Goal: Information Seeking & Learning: Learn about a topic

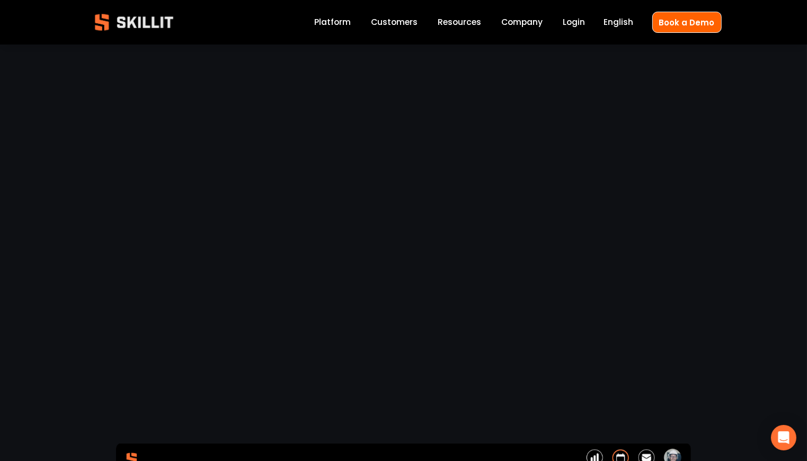
scroll to position [3125, 0]
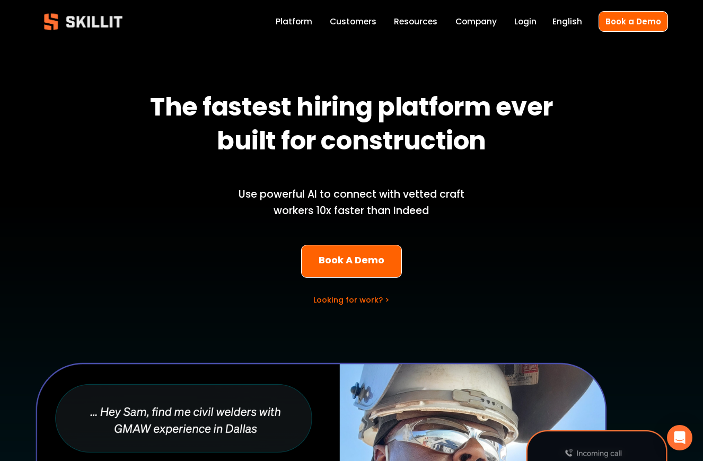
click at [359, 20] on link "Customers" at bounding box center [353, 21] width 47 height 14
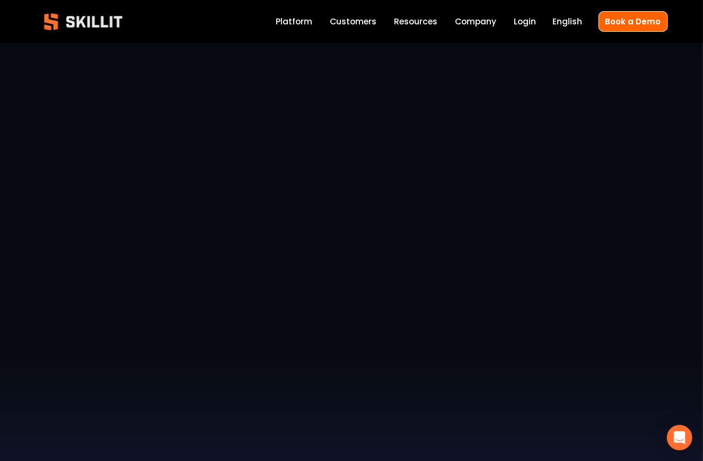
click at [0, 0] on link "Labor Insights" at bounding box center [0, 0] width 0 height 0
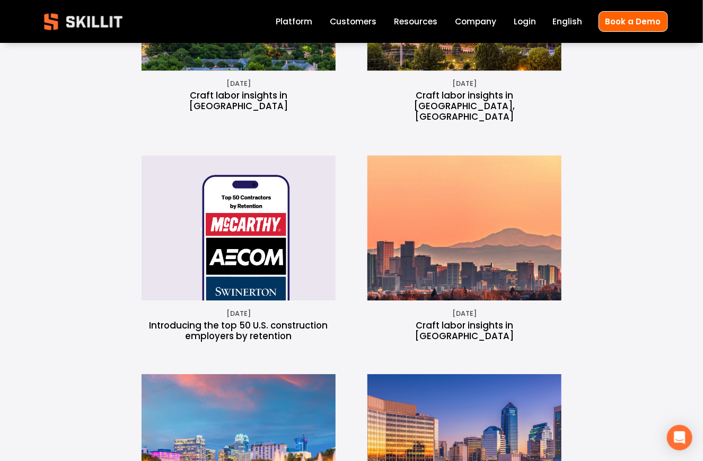
scroll to position [1242, 0]
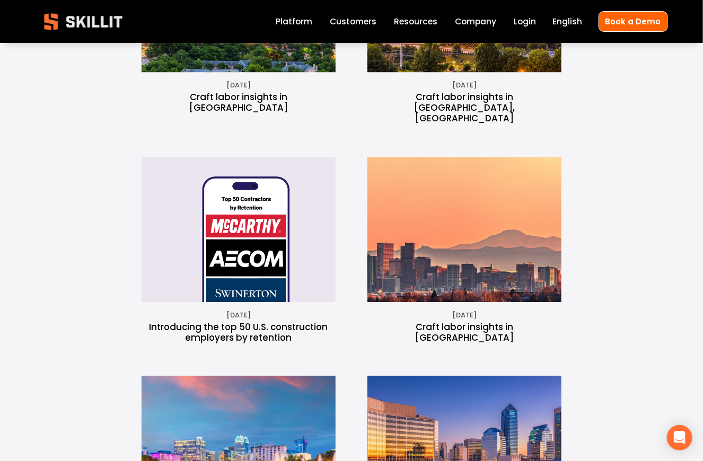
click at [481, 157] on img at bounding box center [464, 230] width 361 height 146
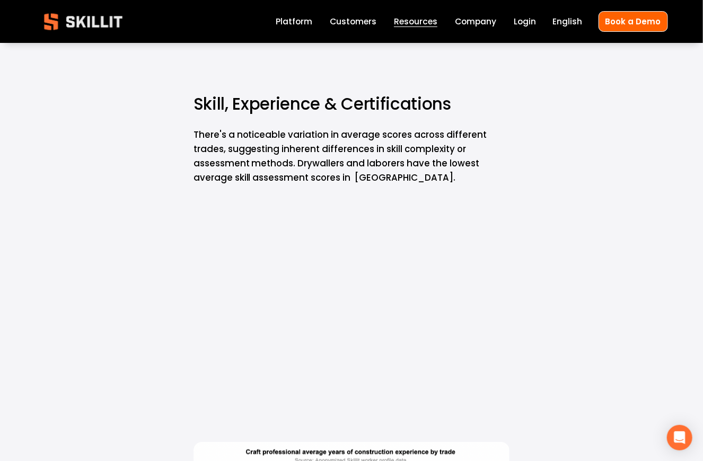
scroll to position [3983, 0]
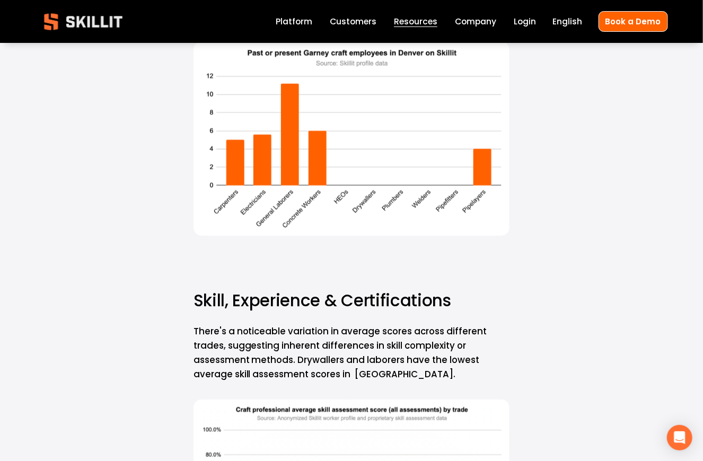
click at [0, 0] on link "Labor Insights" at bounding box center [0, 0] width 0 height 0
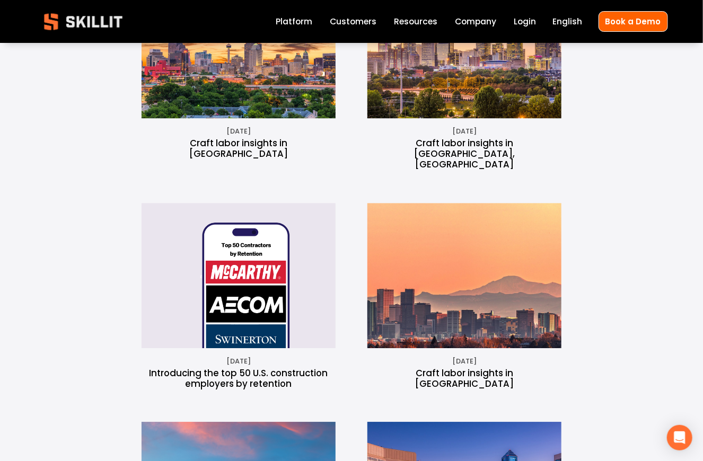
scroll to position [1287, 0]
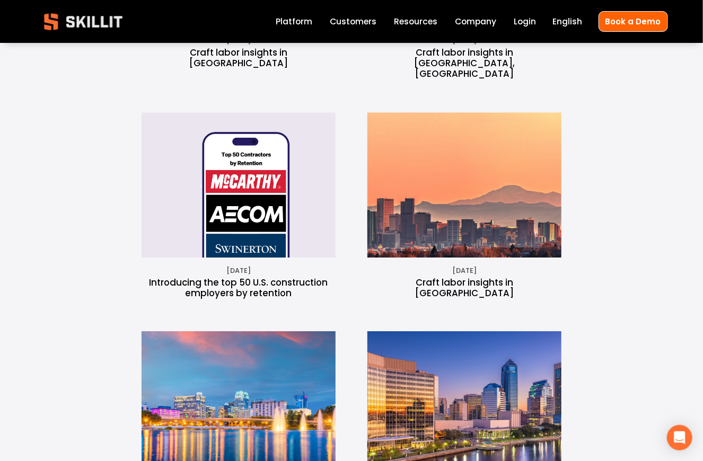
click at [231, 170] on img at bounding box center [238, 185] width 219 height 146
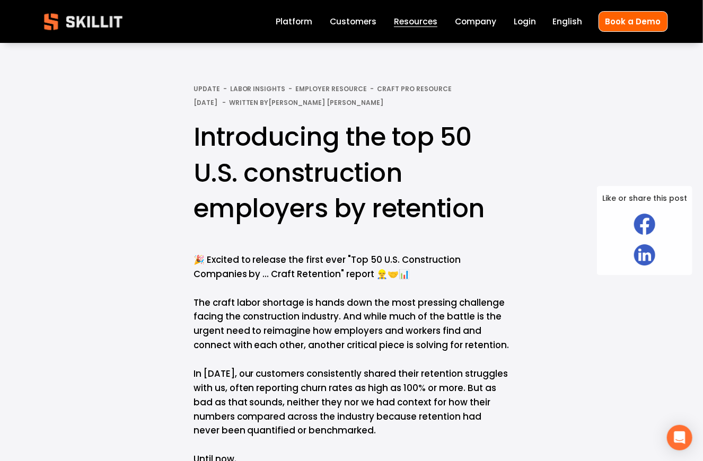
click at [0, 0] on link "Labor Insights" at bounding box center [0, 0] width 0 height 0
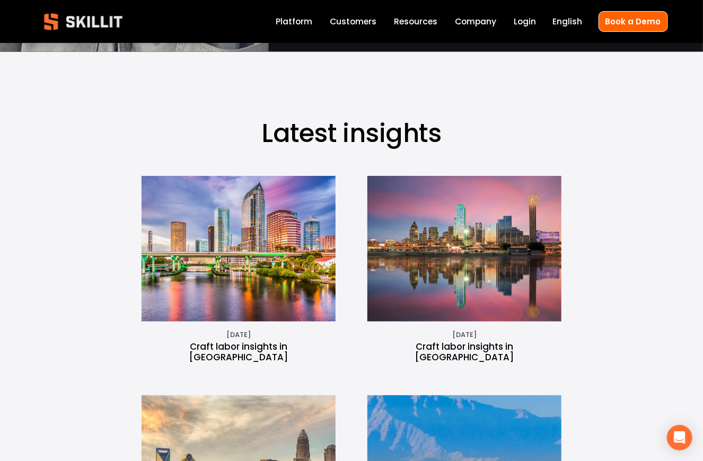
scroll to position [340, 0]
